Goal: Transaction & Acquisition: Purchase product/service

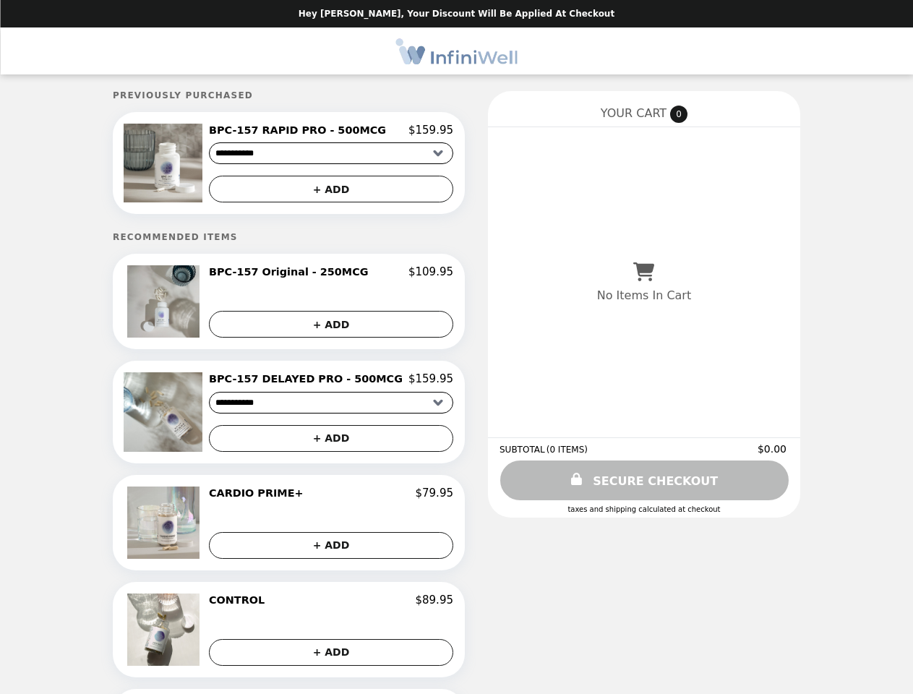
click at [188, 165] on img at bounding box center [165, 163] width 82 height 79
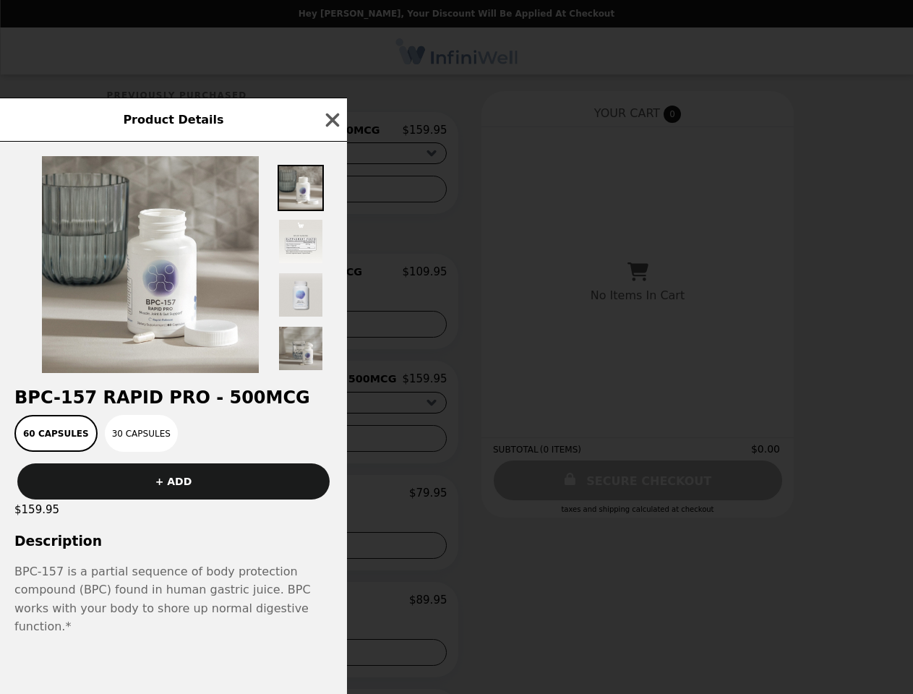
click at [331, 191] on div "Product Details BPC-157 RAPID PRO - 500MCG 60 Capsules 30 Capsules + ADD $159.9…" at bounding box center [456, 347] width 913 height 694
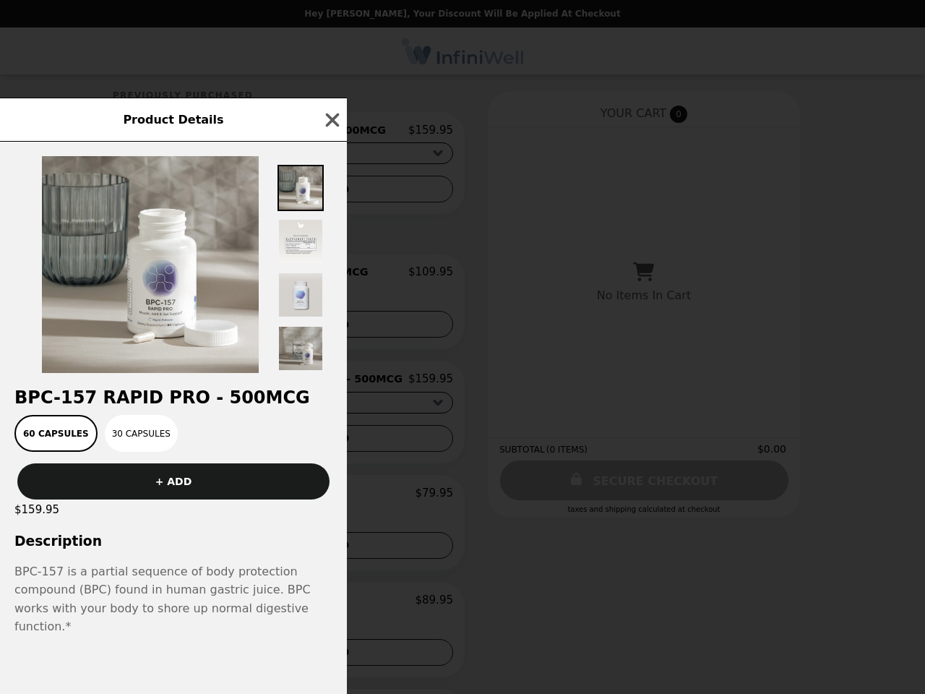
click at [188, 306] on img at bounding box center [150, 264] width 217 height 217
click at [331, 277] on div at bounding box center [173, 257] width 347 height 231
click at [331, 328] on div at bounding box center [173, 257] width 347 height 231
click at [188, 416] on div "Product Details BPC-157 RAPID PRO - 500MCG 60 Capsules 30 Capsules + ADD $159.9…" at bounding box center [462, 347] width 925 height 694
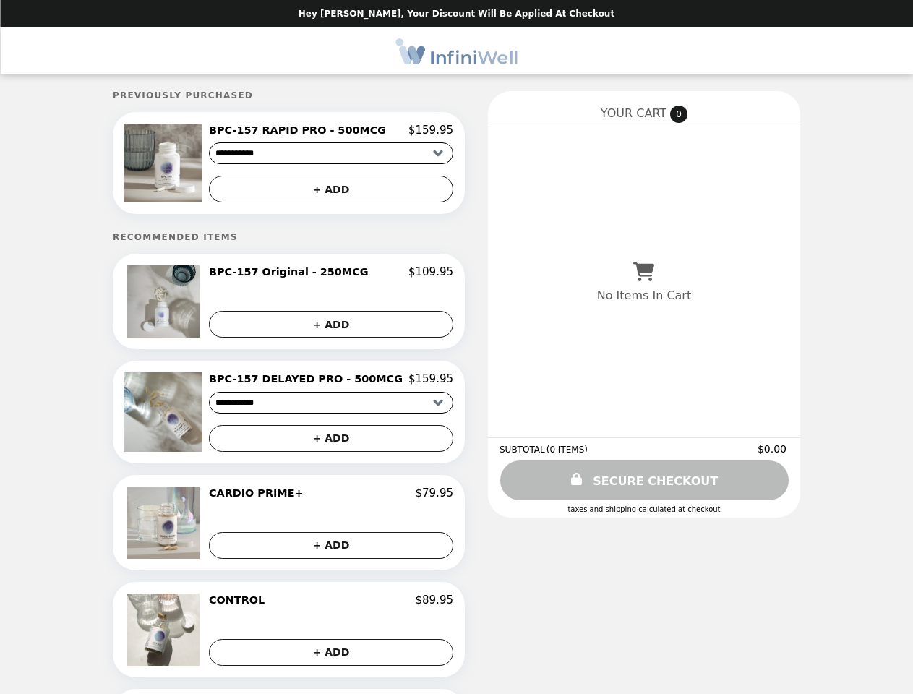
click at [331, 384] on h2 "BPC-157 DELAYED PRO - 500MCG" at bounding box center [308, 378] width 199 height 13
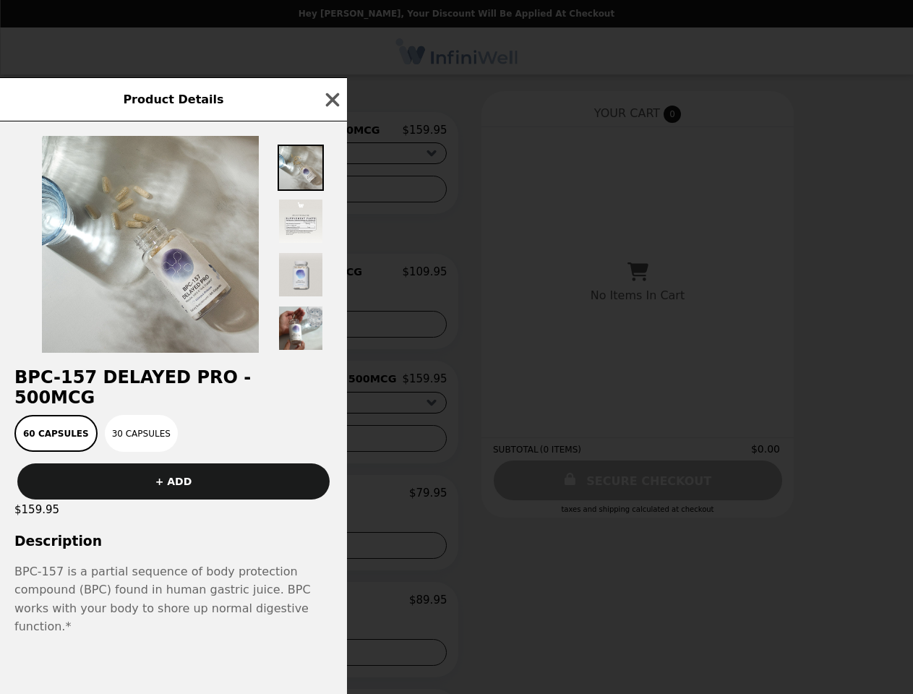
click at [331, 443] on div "Product Details BPC-157 DELAYED PRO - 500MCG 60 Capsules 30 Capsules + ADD $159…" at bounding box center [456, 347] width 913 height 694
click at [188, 520] on div "$159.95" at bounding box center [173, 509] width 347 height 20
